Goal: Entertainment & Leisure: Consume media (video, audio)

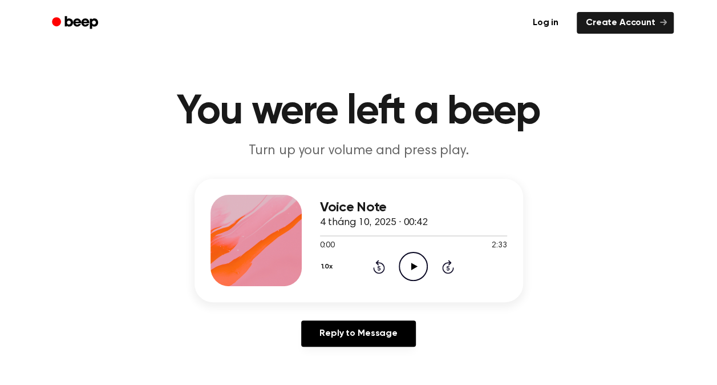
click at [405, 264] on icon "Play Audio" at bounding box center [413, 266] width 29 height 29
click at [419, 263] on icon "Pause Audio" at bounding box center [413, 266] width 29 height 29
click at [418, 270] on icon "Play Audio" at bounding box center [413, 266] width 29 height 29
click at [410, 259] on icon "Pause Audio" at bounding box center [413, 266] width 29 height 29
click at [413, 260] on icon "Play Audio" at bounding box center [413, 266] width 29 height 29
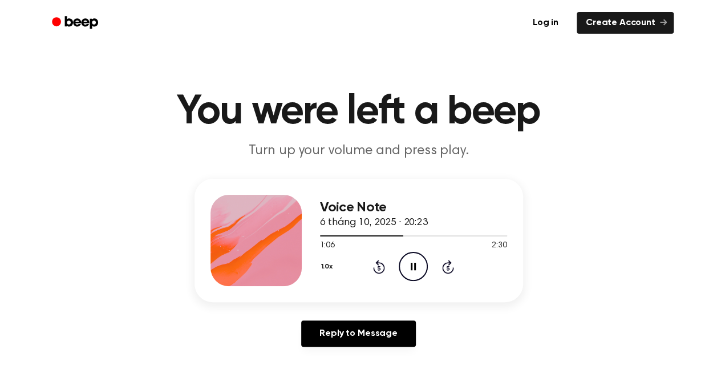
click at [373, 265] on icon "Rewind 5 seconds" at bounding box center [379, 266] width 13 height 15
drag, startPoint x: 373, startPoint y: 265, endPoint x: 478, endPoint y: 290, distance: 108.7
click at [478, 290] on div "Voice Note 6 tháng 10, 2025 · 20:23 0:58 2:30 Your browser does not support the…" at bounding box center [359, 240] width 329 height 123
click at [383, 264] on icon at bounding box center [379, 267] width 12 height 14
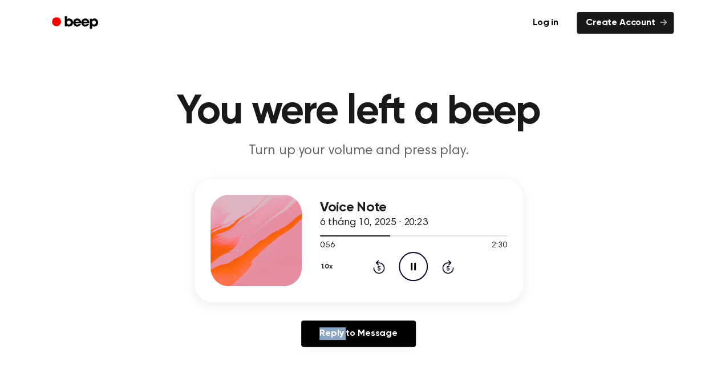
click at [383, 264] on icon at bounding box center [379, 267] width 12 height 14
click at [380, 267] on icon "Rewind 5 seconds" at bounding box center [379, 266] width 13 height 15
